Goal: Task Accomplishment & Management: Manage account settings

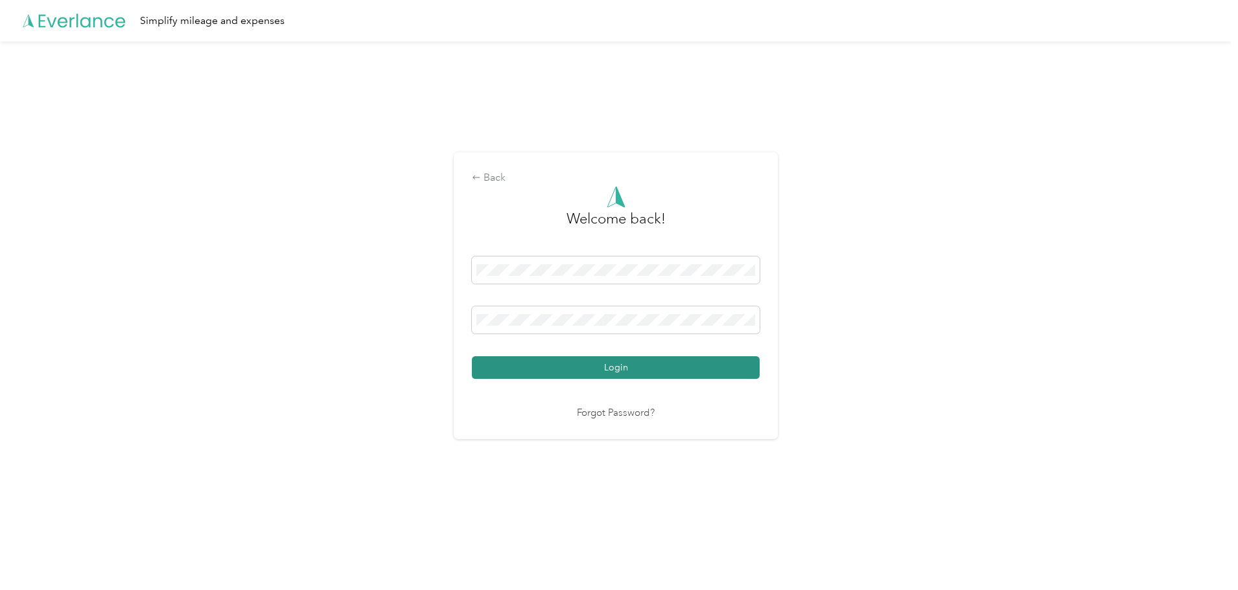
click at [551, 365] on button "Login" at bounding box center [616, 367] width 288 height 23
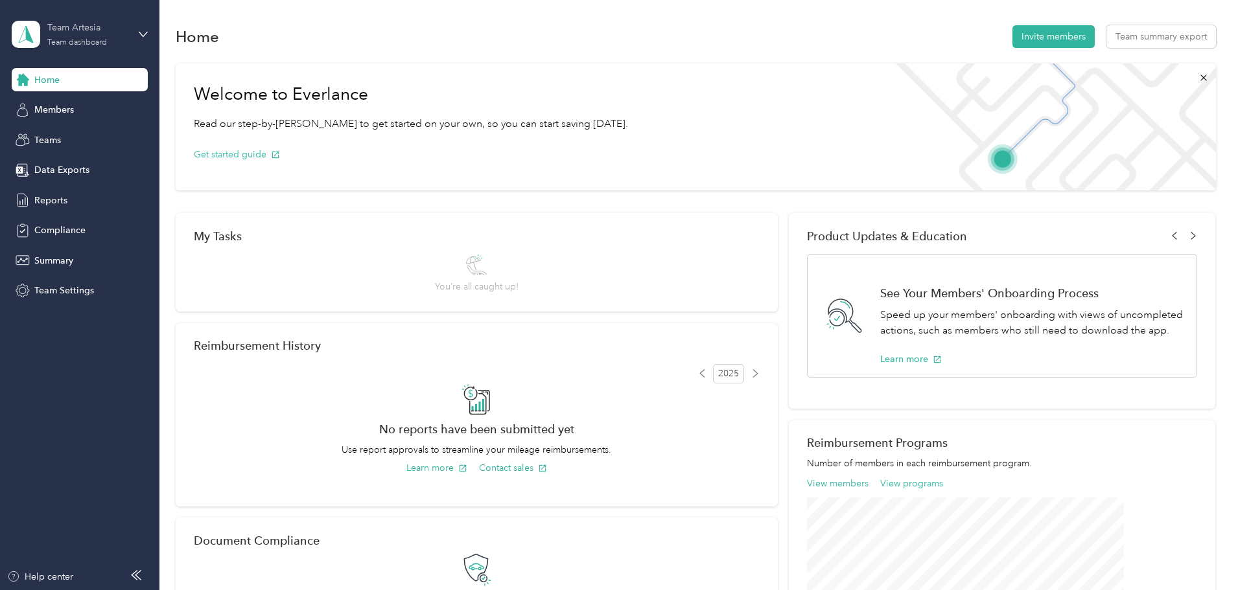
click at [87, 40] on div "Team dashboard" at bounding box center [77, 43] width 60 height 8
click at [87, 130] on div "Personal dashboard" at bounding box center [64, 136] width 82 height 14
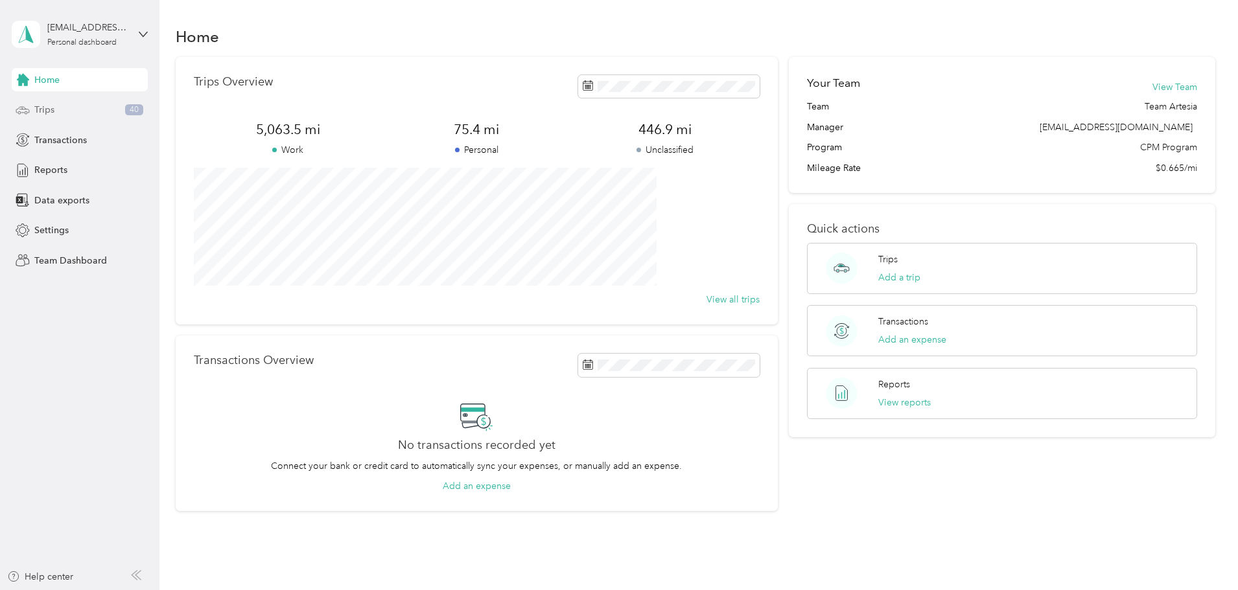
click at [60, 108] on div "Trips 40" at bounding box center [80, 110] width 136 height 23
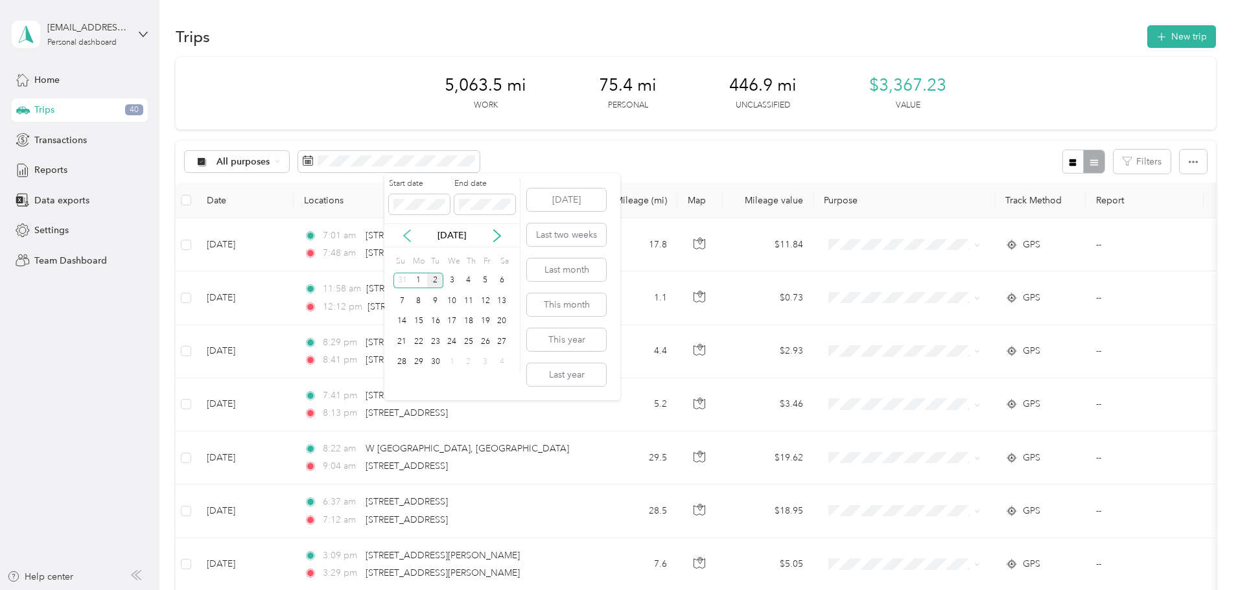
click at [406, 236] on icon at bounding box center [406, 235] width 13 height 13
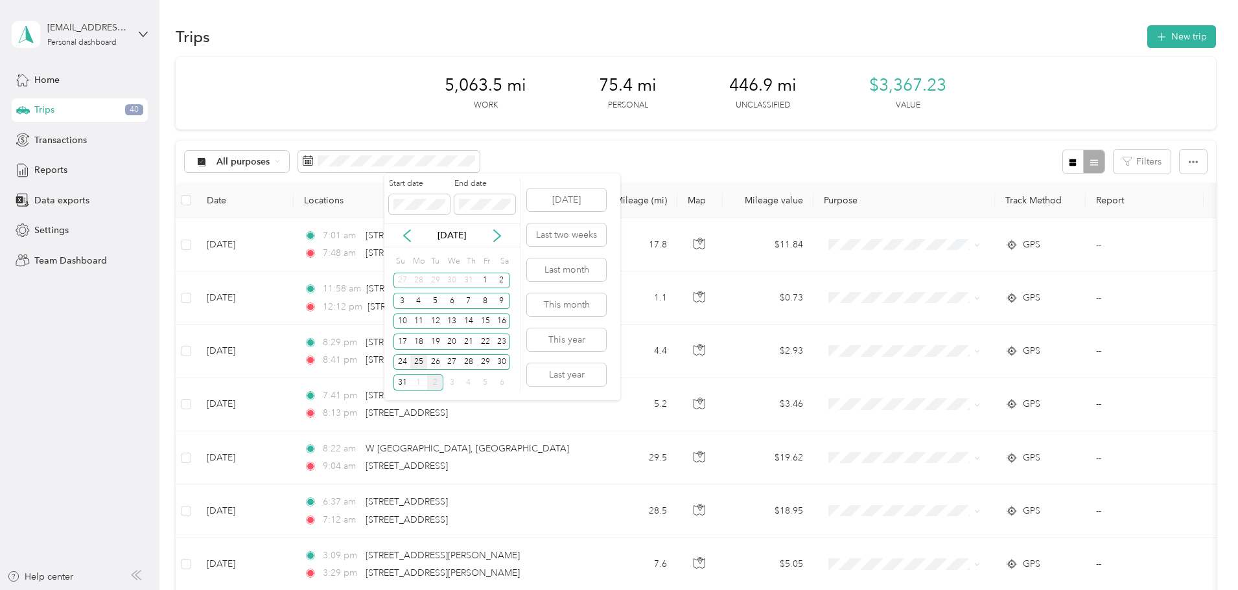
click at [423, 365] on div "25" at bounding box center [418, 362] width 17 height 16
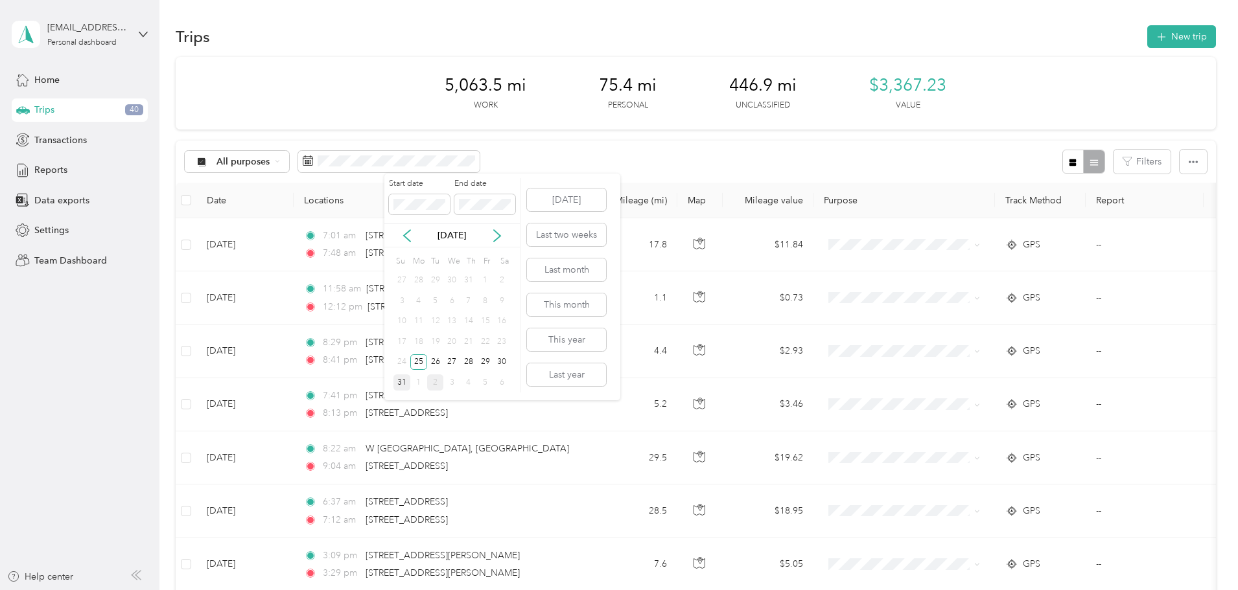
click at [405, 382] on div "31" at bounding box center [401, 383] width 17 height 16
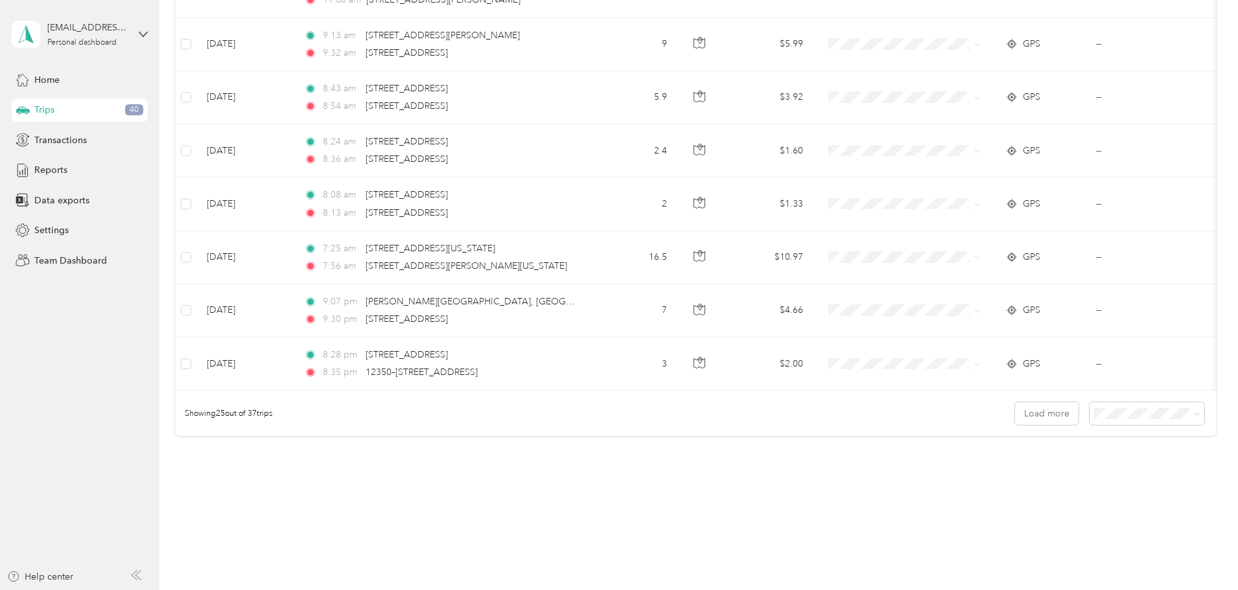
scroll to position [1130, 0]
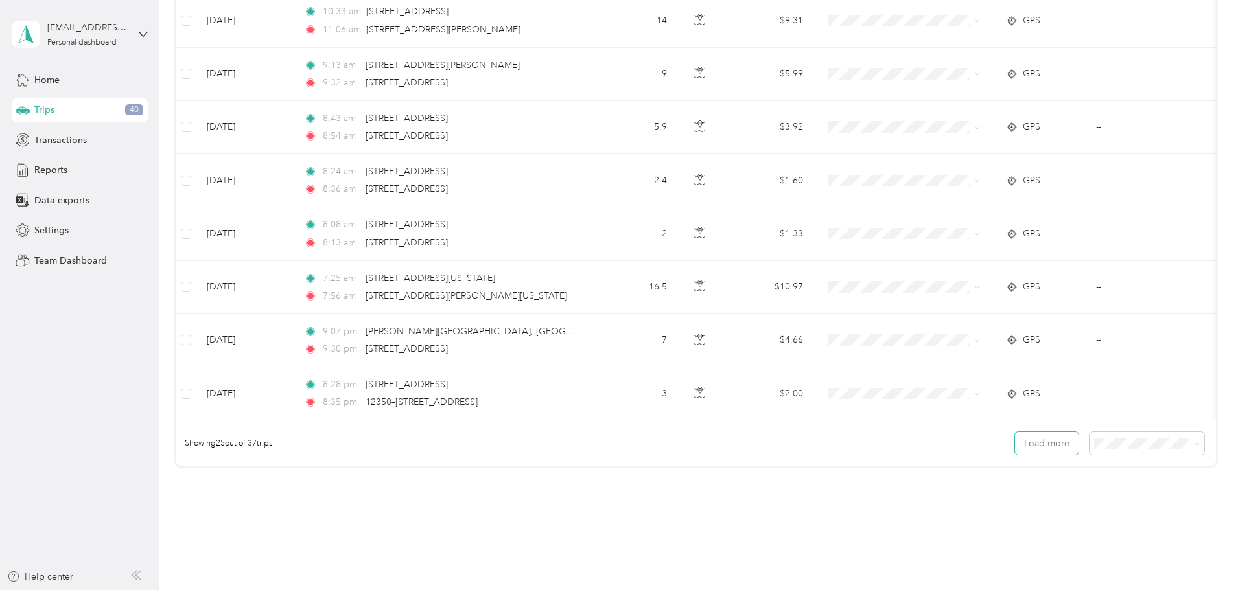
click at [1015, 455] on button "Load more" at bounding box center [1047, 443] width 64 height 23
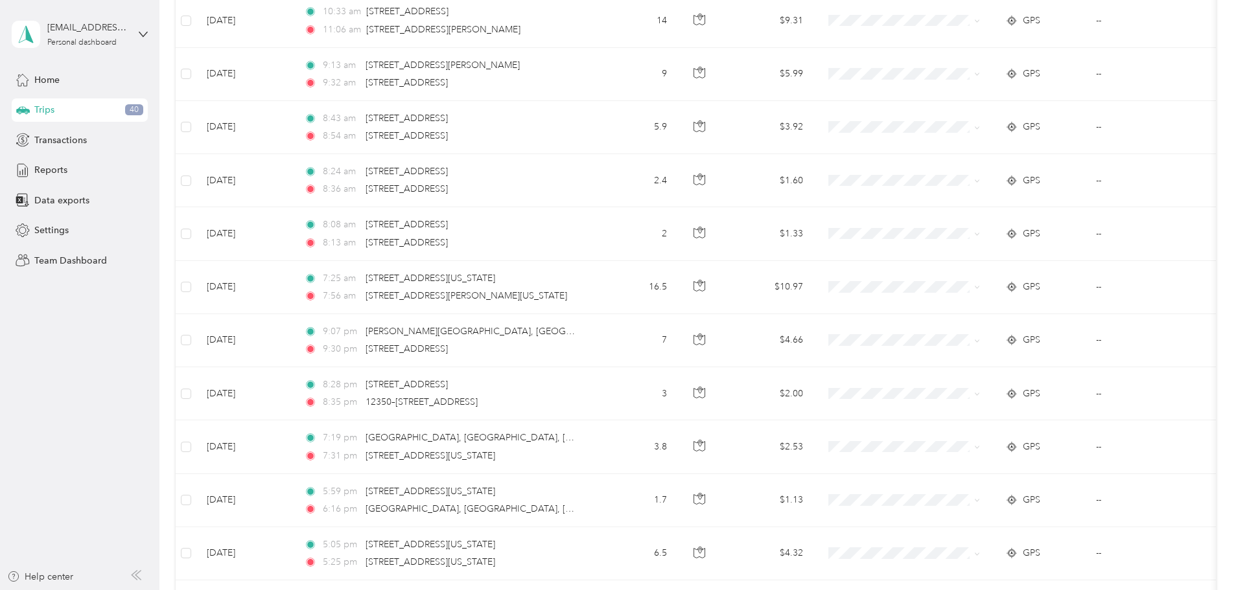
click at [995, 519] on td at bounding box center [903, 500] width 181 height 53
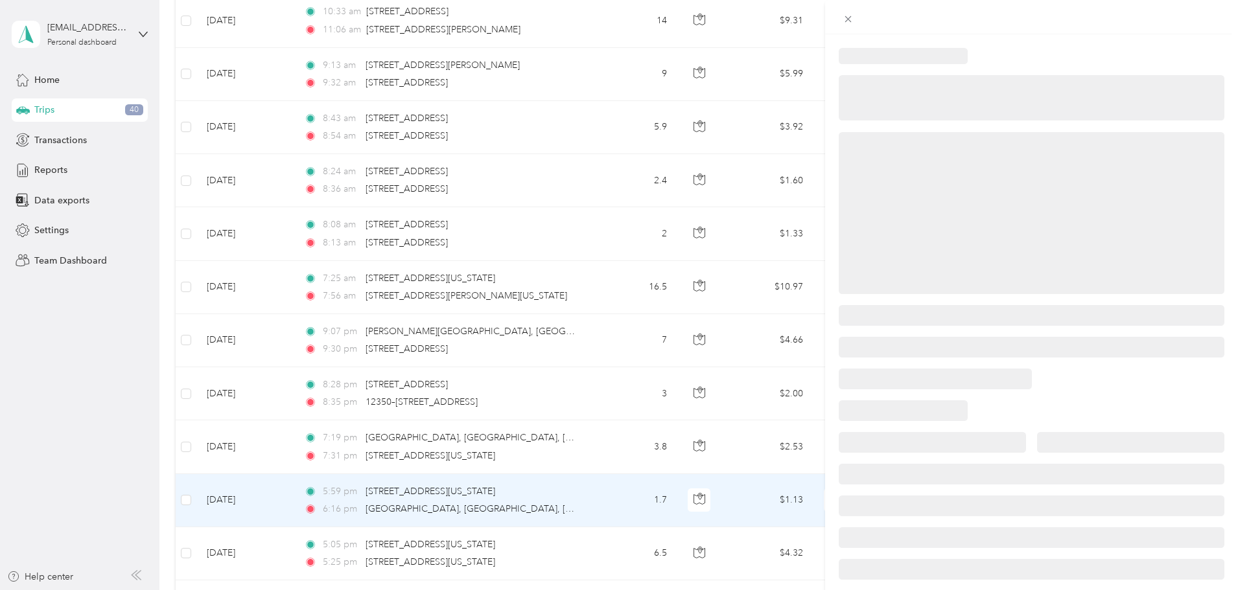
scroll to position [42, 0]
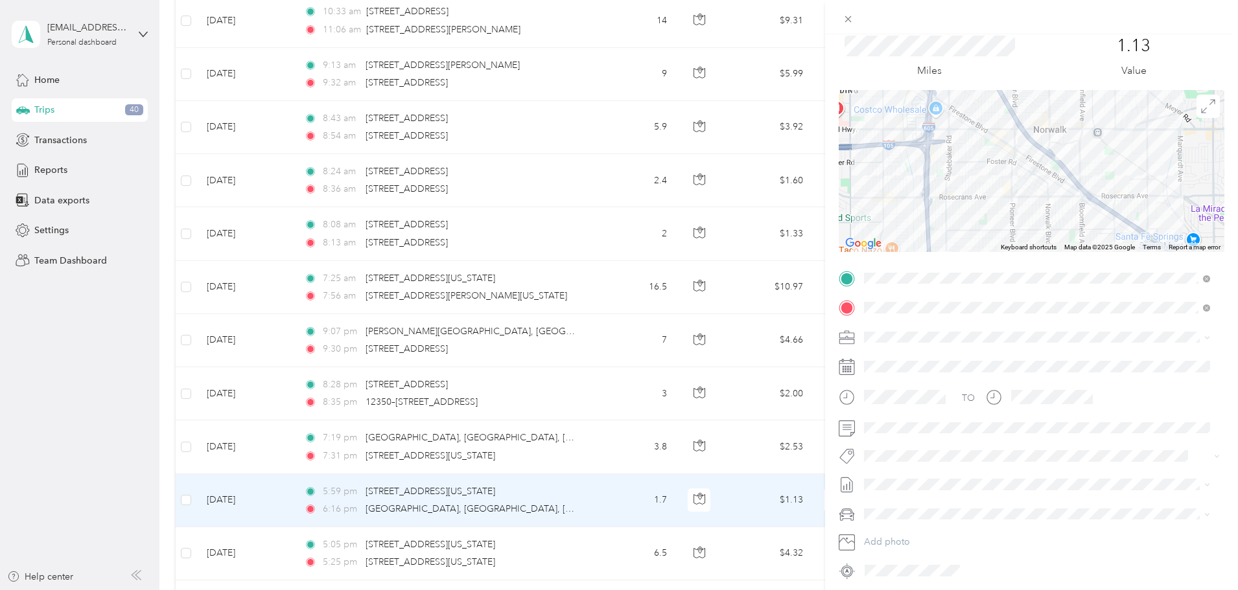
click at [194, 373] on div "Trip details Save This trip cannot be edited because it is either under review,…" at bounding box center [619, 295] width 1238 height 590
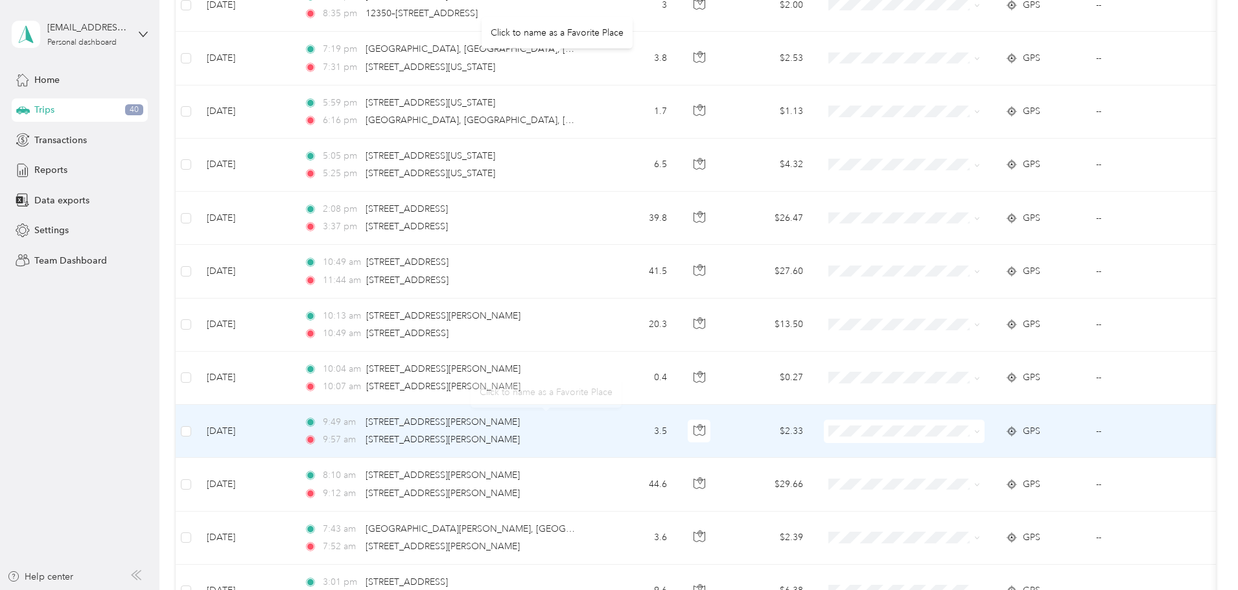
scroll to position [1835, 0]
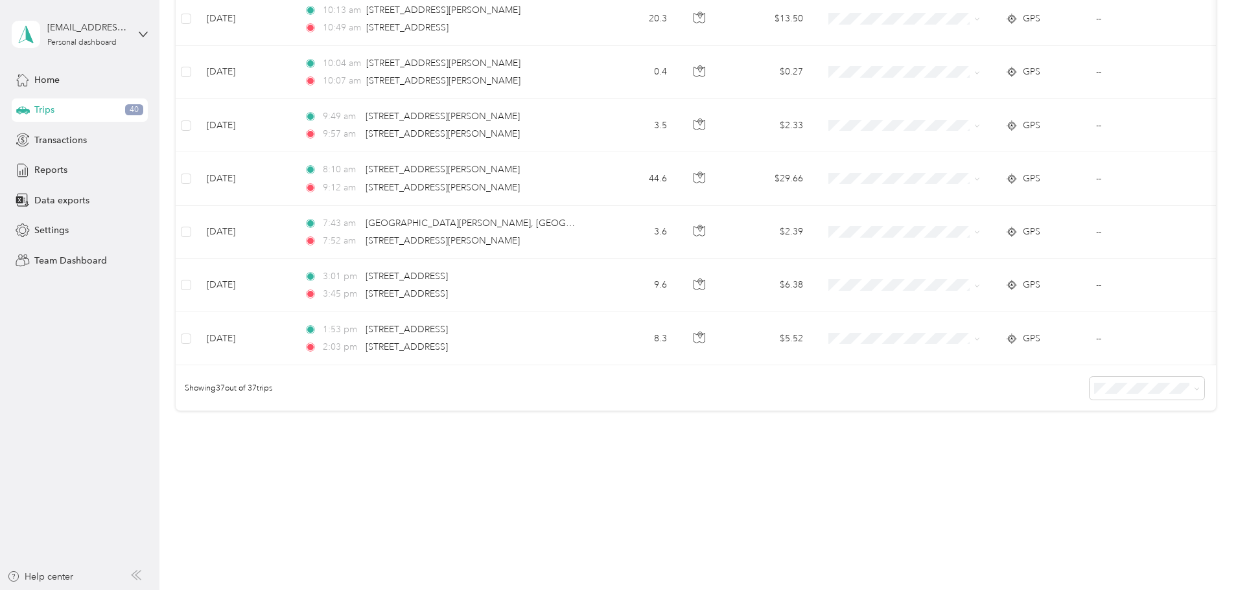
click at [1048, 454] on span "100 per load" at bounding box center [1035, 457] width 53 height 11
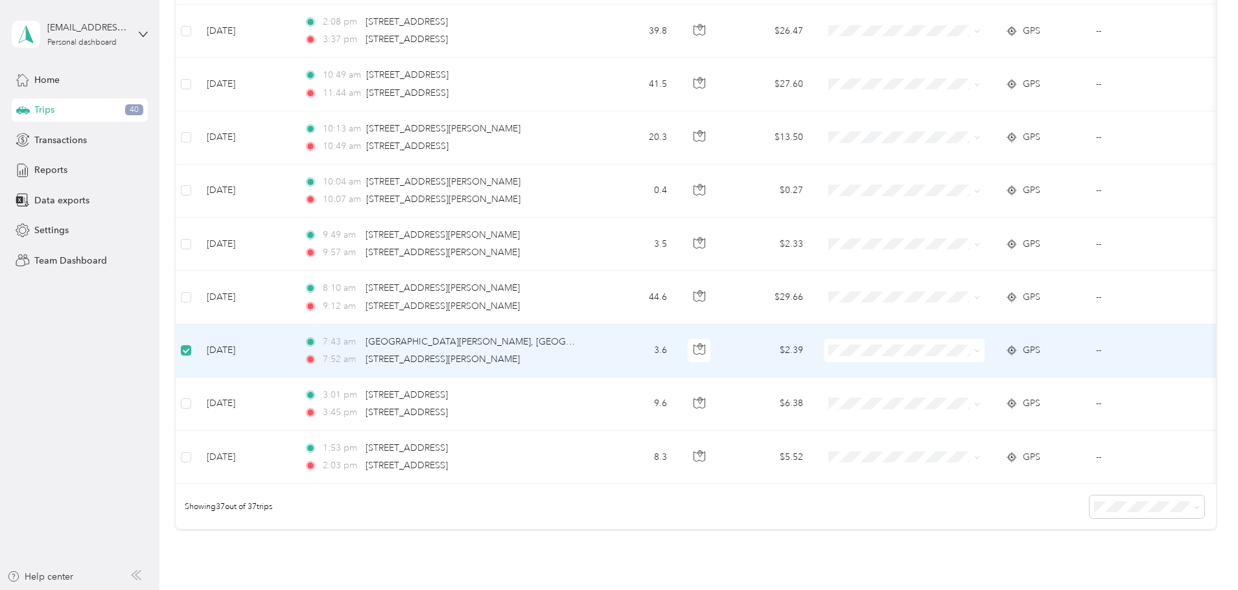
scroll to position [1704, 0]
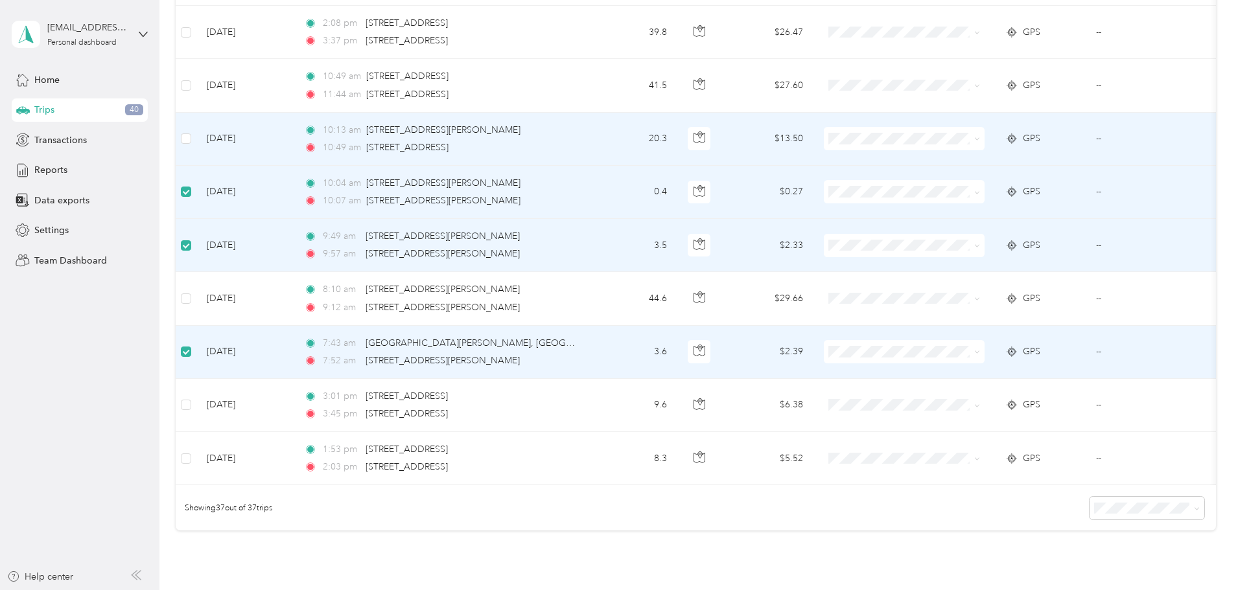
click at [196, 134] on td at bounding box center [186, 139] width 21 height 53
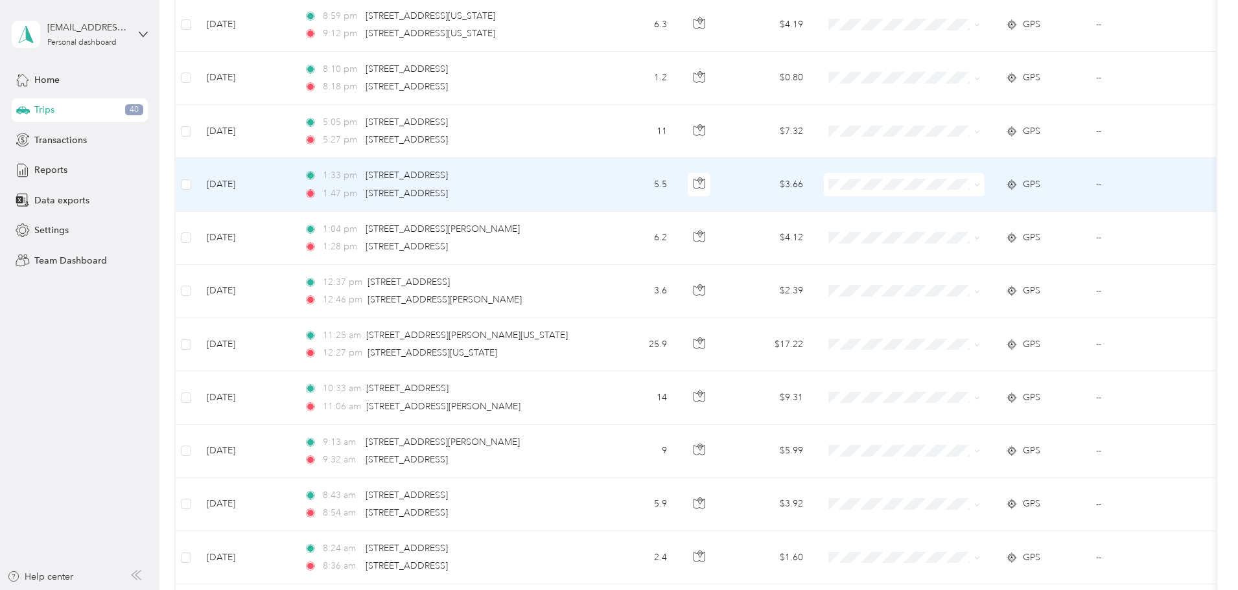
scroll to position [732, 0]
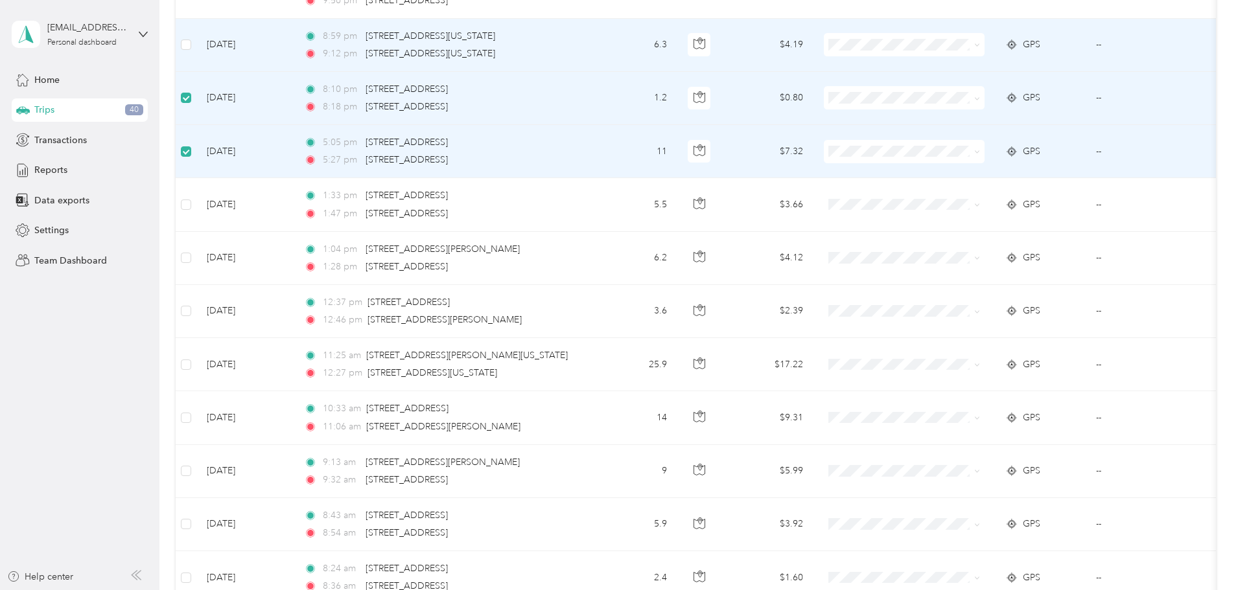
click at [196, 41] on td at bounding box center [186, 45] width 21 height 53
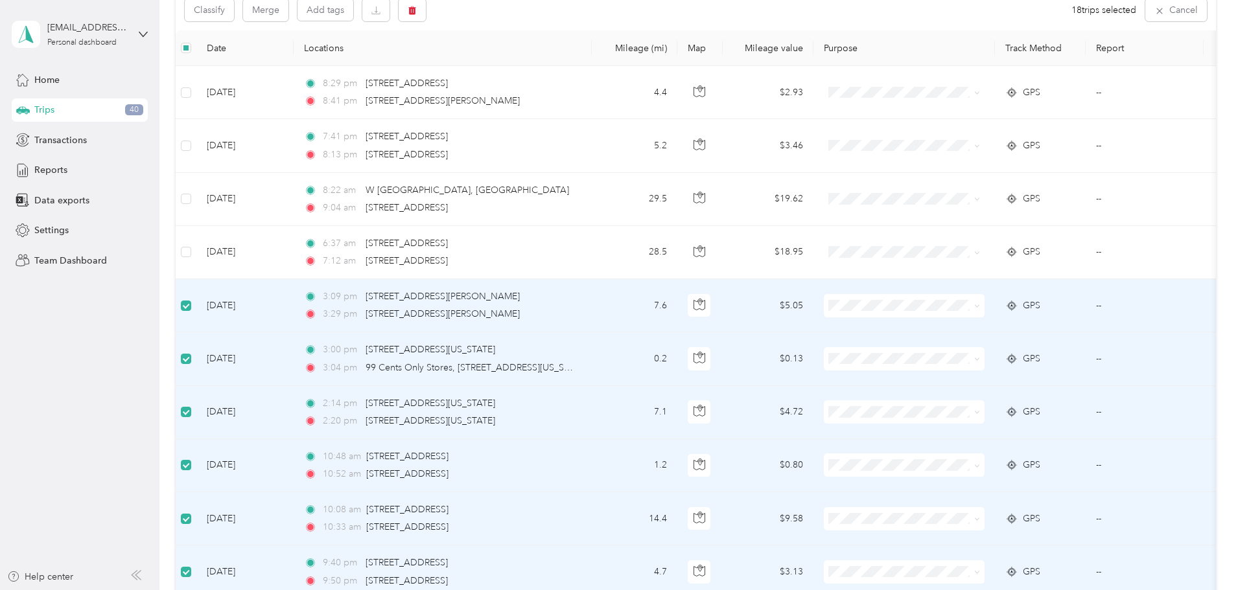
scroll to position [148, 0]
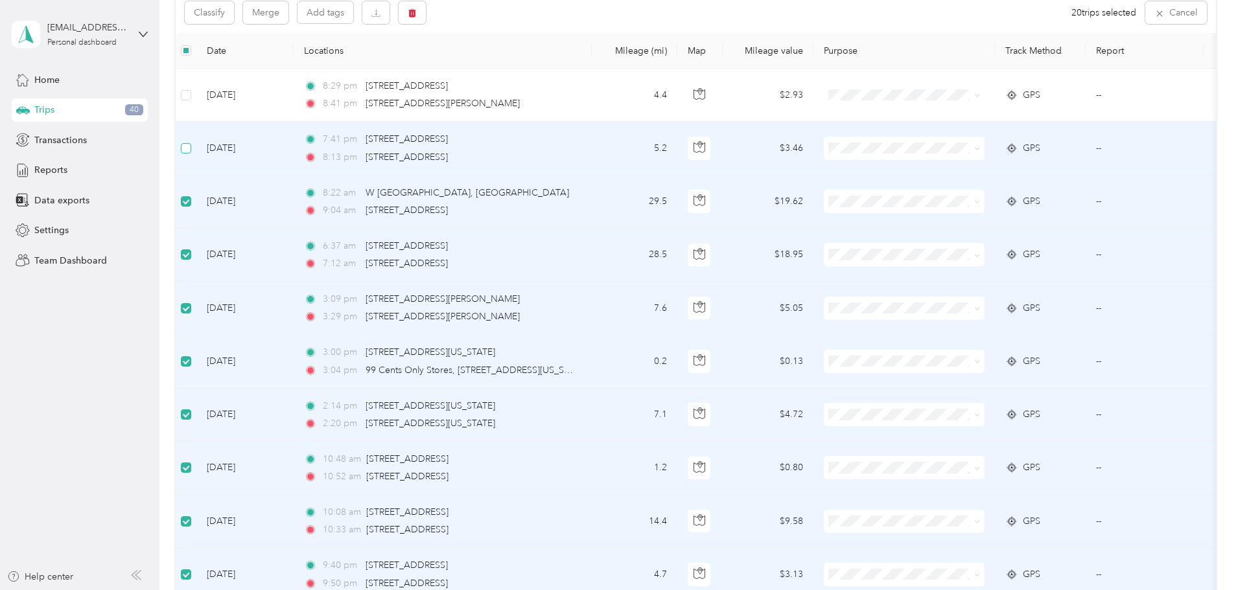
click at [191, 154] on label at bounding box center [186, 148] width 10 height 14
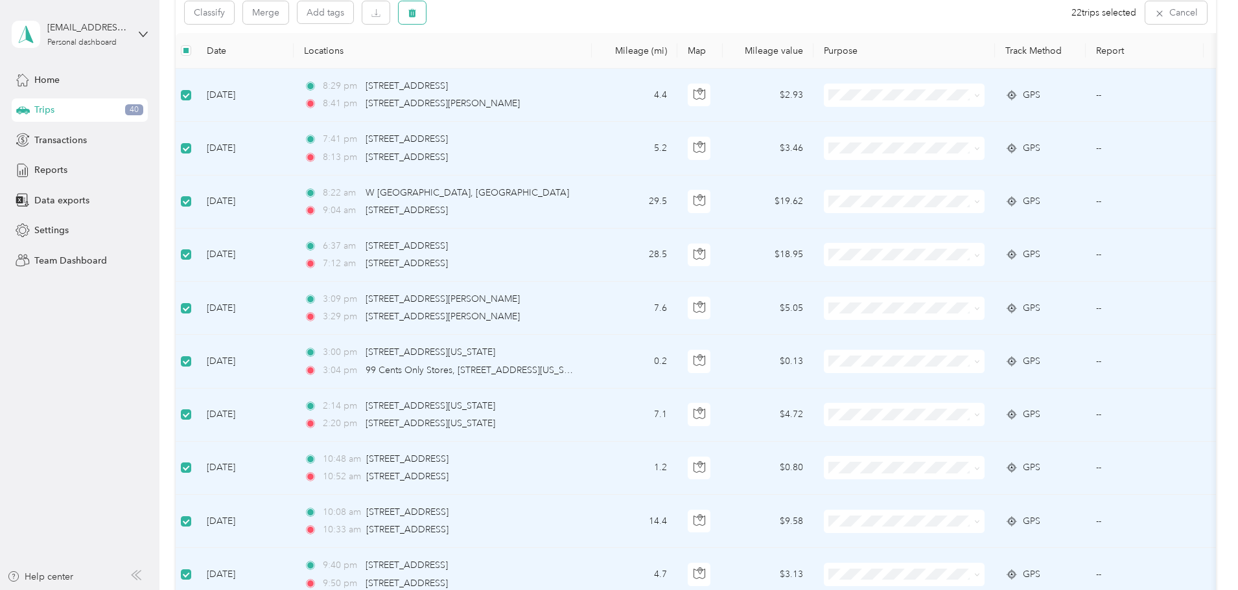
click at [426, 21] on button "button" at bounding box center [412, 12] width 27 height 23
click at [592, 71] on button "Yes" at bounding box center [597, 66] width 25 height 21
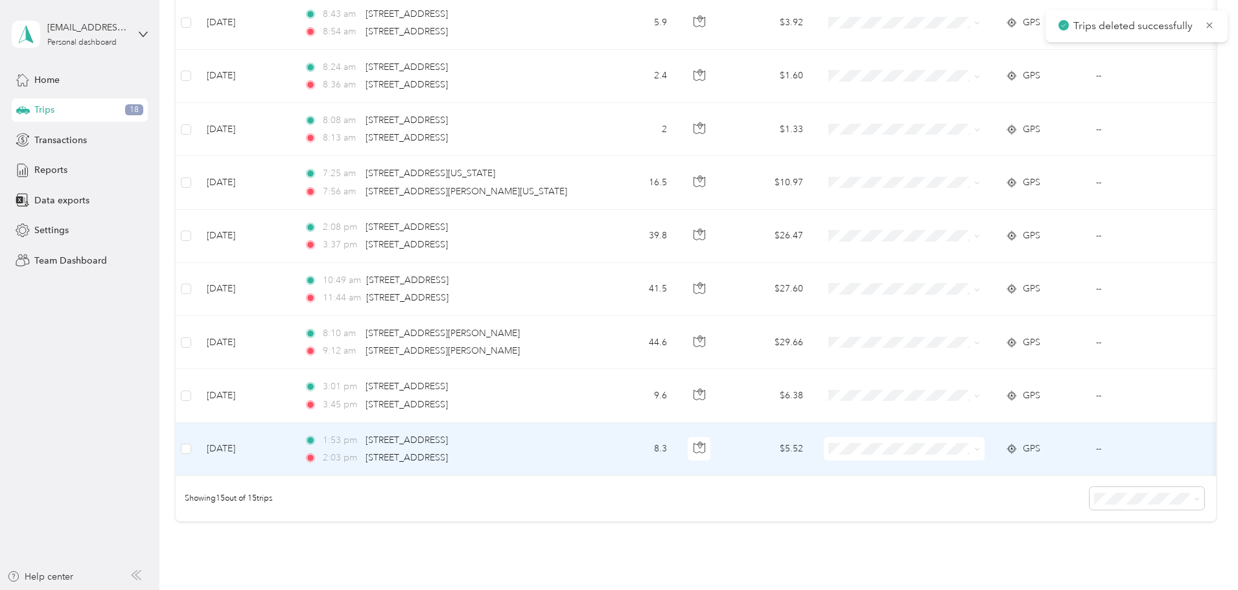
scroll to position [532, 0]
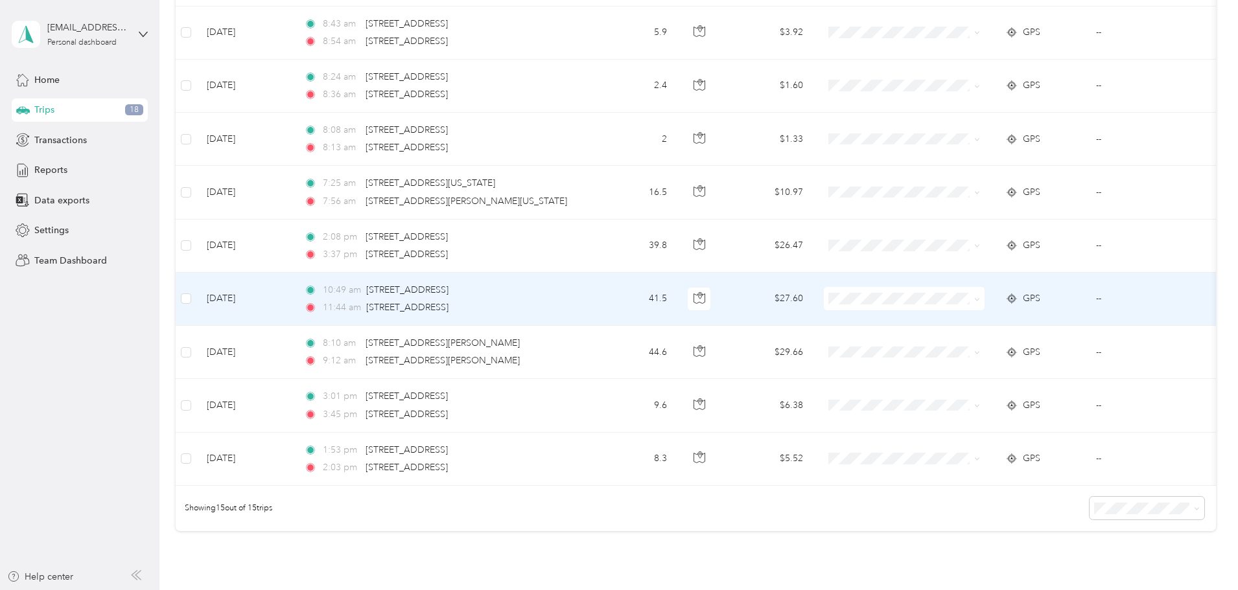
click at [294, 299] on td "[DATE]" at bounding box center [244, 299] width 97 height 53
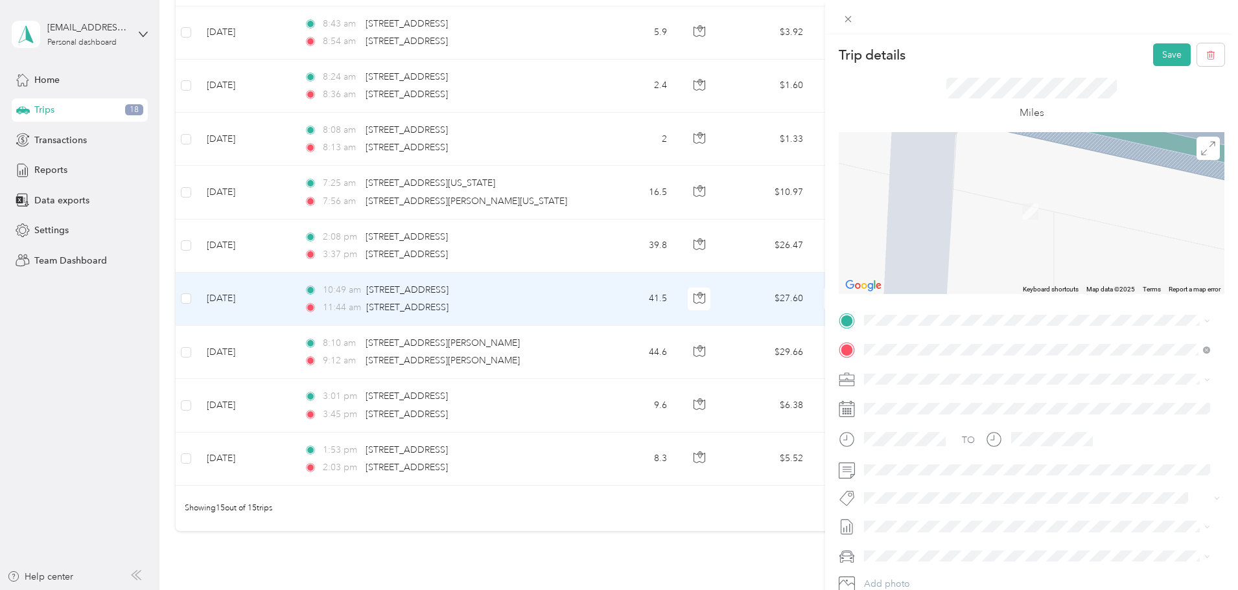
click at [1076, 365] on div "601 South Milliken Avenue Ontario, California 91761, United States" at bounding box center [1036, 366] width 337 height 17
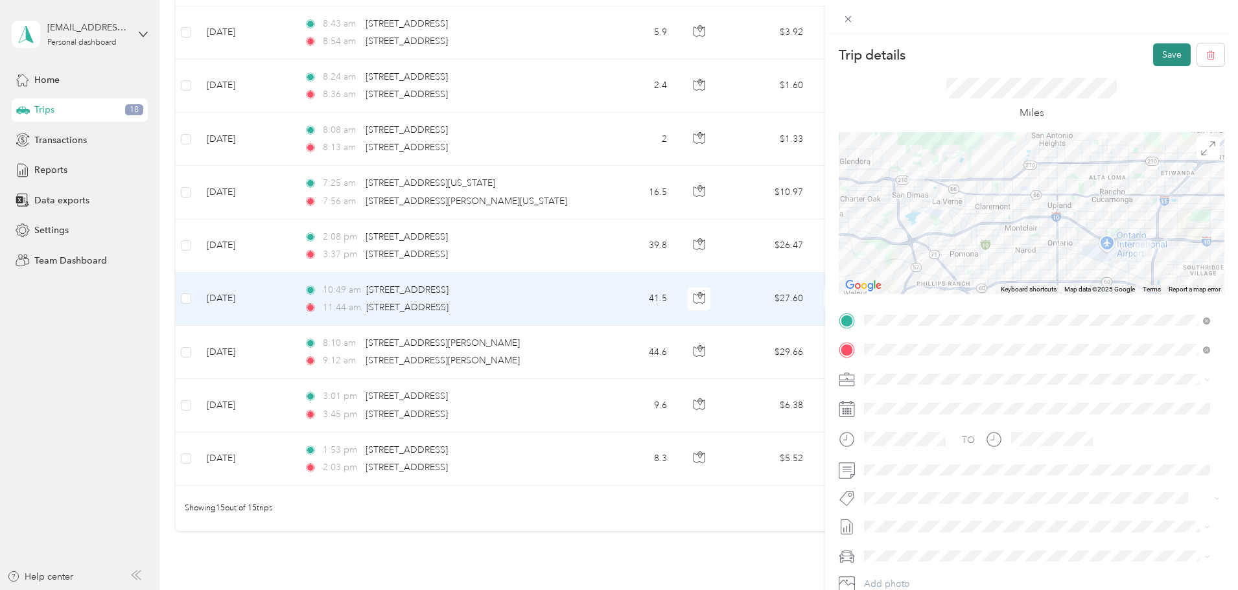
click at [1162, 57] on button "Save" at bounding box center [1172, 54] width 38 height 23
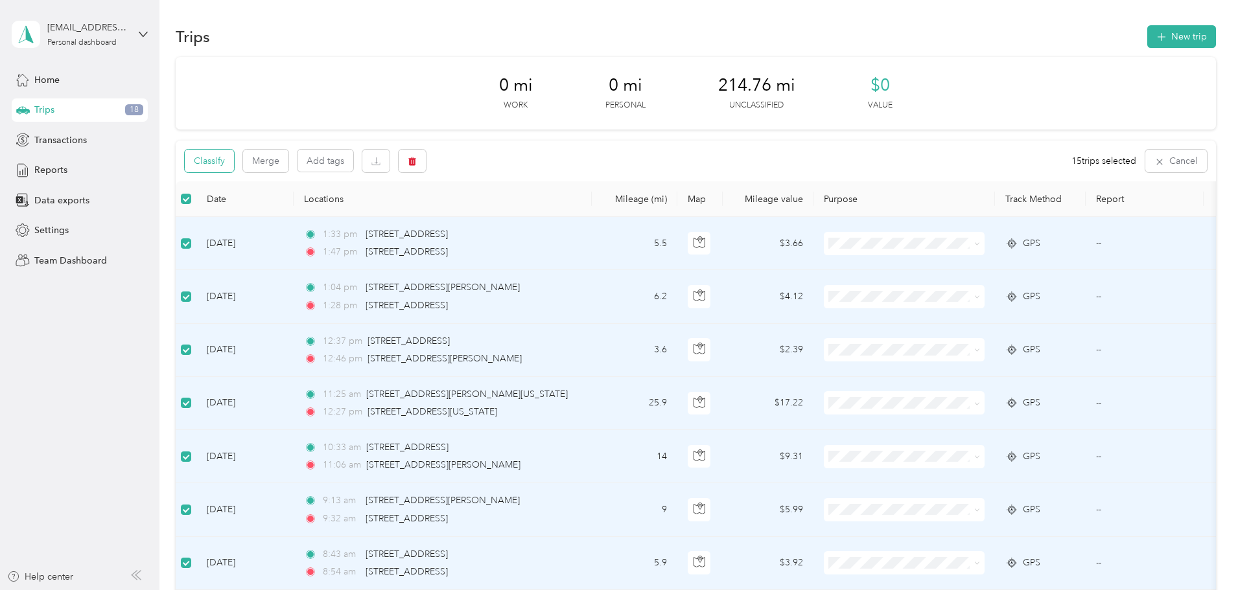
click at [234, 161] on button "Classify" at bounding box center [209, 161] width 49 height 23
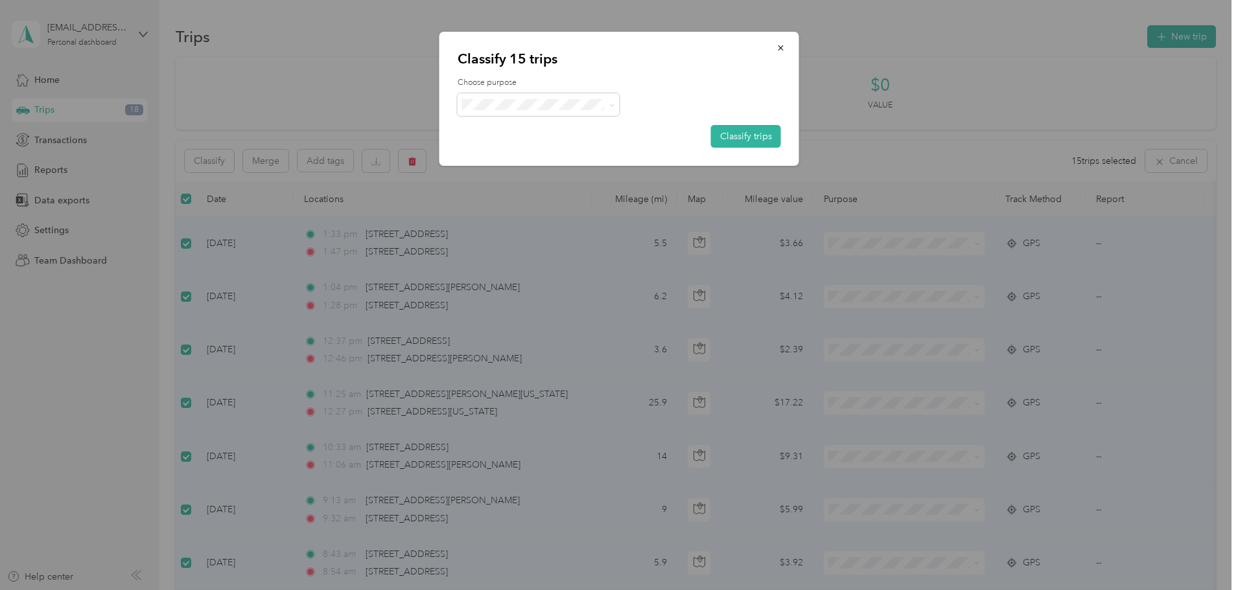
drag, startPoint x: 577, startPoint y: 71, endPoint x: 576, endPoint y: 78, distance: 7.2
click at [576, 78] on div "Classify 15 trips Choose purpose Classify trips" at bounding box center [619, 99] width 360 height 134
click at [576, 115] on span at bounding box center [539, 104] width 162 height 23
click at [551, 132] on span "It's Caliber" at bounding box center [549, 129] width 121 height 14
click at [719, 135] on button "Classify trips" at bounding box center [746, 136] width 70 height 23
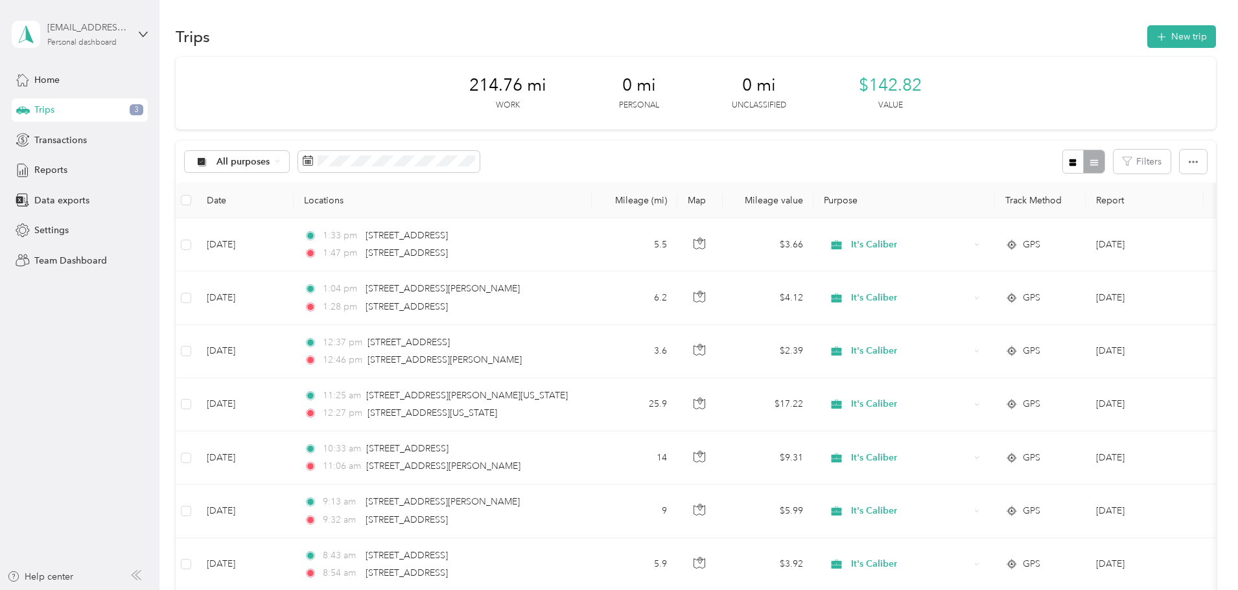
click at [89, 39] on div "Personal dashboard" at bounding box center [81, 43] width 69 height 8
click at [111, 101] on div "Team dashboard" at bounding box center [148, 106] width 255 height 23
